Goal: Task Accomplishment & Management: Complete application form

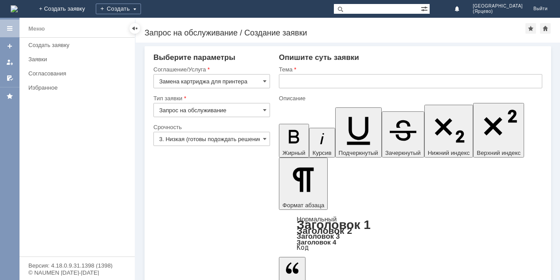
click at [301, 81] on input "text" at bounding box center [410, 81] width 263 height 14
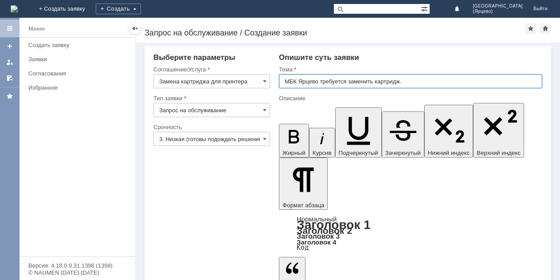
type input "МБК Ярцево требуется заменить картридж."
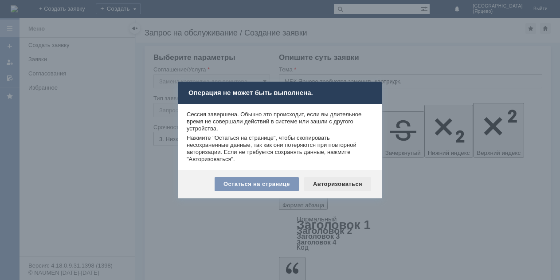
click at [359, 184] on div "Авторизоваться" at bounding box center [337, 184] width 67 height 14
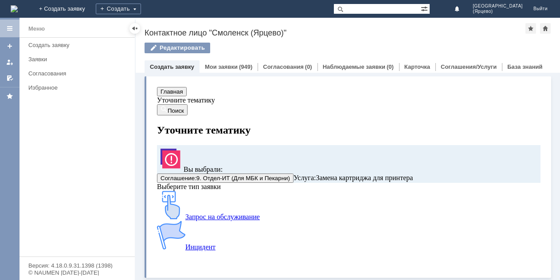
click at [185, 219] on img at bounding box center [171, 205] width 28 height 28
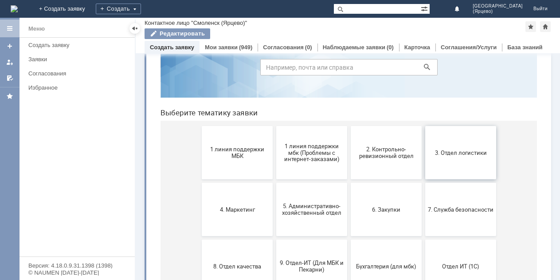
scroll to position [89, 0]
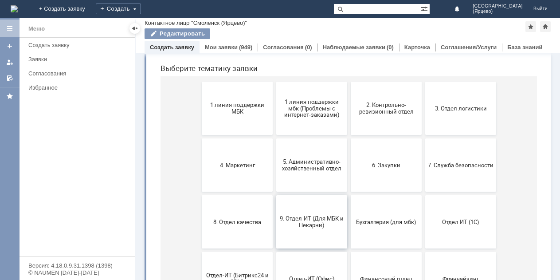
click at [317, 222] on span "9. Отдел-ИТ (Для МБК и Пекарни)" at bounding box center [312, 221] width 66 height 13
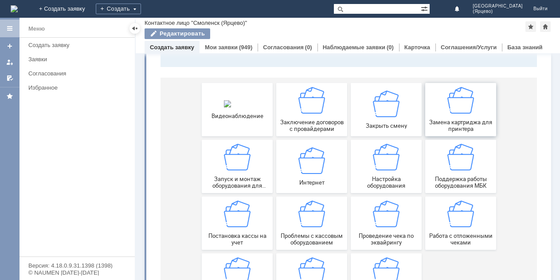
click at [463, 110] on img at bounding box center [460, 100] width 27 height 27
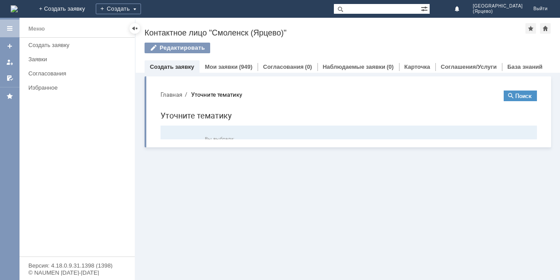
scroll to position [0, 0]
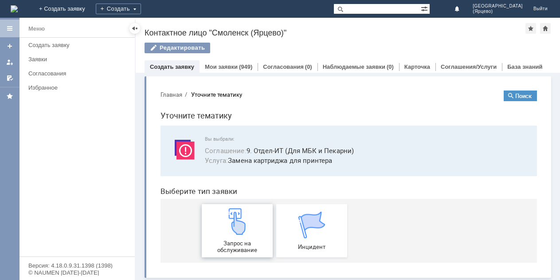
click at [217, 227] on div "Запрос на обслуживание" at bounding box center [237, 230] width 66 height 45
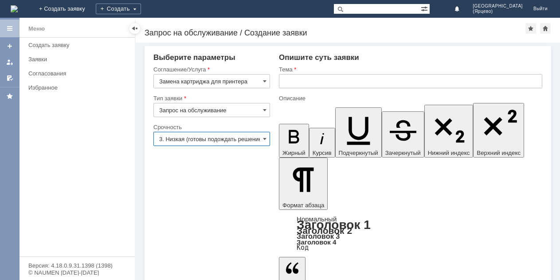
click at [238, 141] on input "3. Низкая (готовы подождать решение)" at bounding box center [211, 139] width 117 height 14
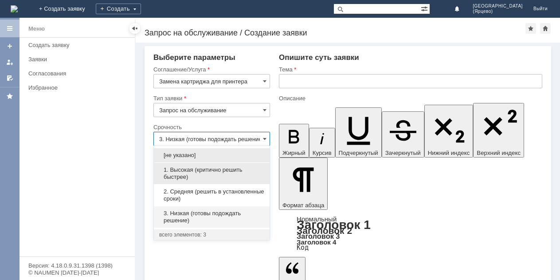
click at [211, 170] on span "1. Высокая (критично решить быстрее)" at bounding box center [211, 173] width 105 height 14
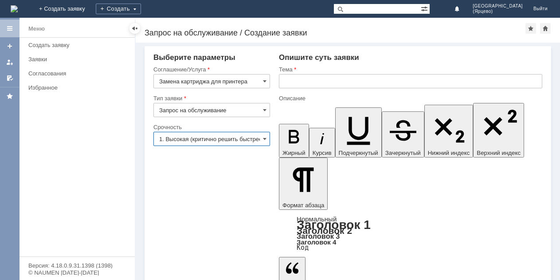
type input "1. Высокая (критично решить быстрее)"
click at [295, 83] on input "text" at bounding box center [410, 81] width 263 height 14
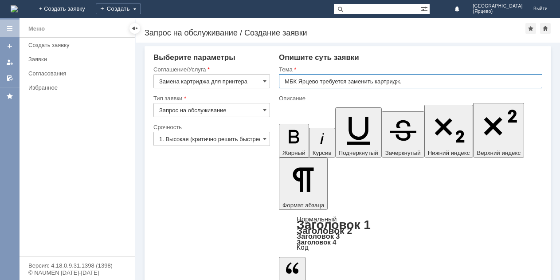
type input "МБК Ярцево требуется заменить картридж."
